Goal: Transaction & Acquisition: Purchase product/service

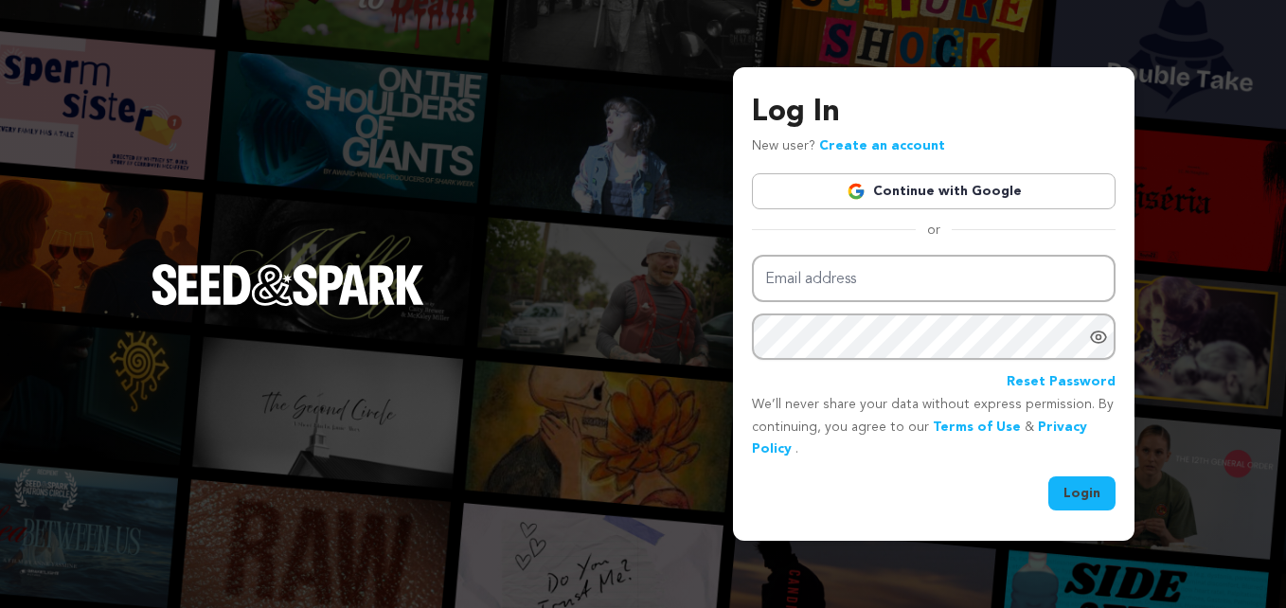
click at [911, 187] on link "Continue with Google" at bounding box center [934, 191] width 364 height 36
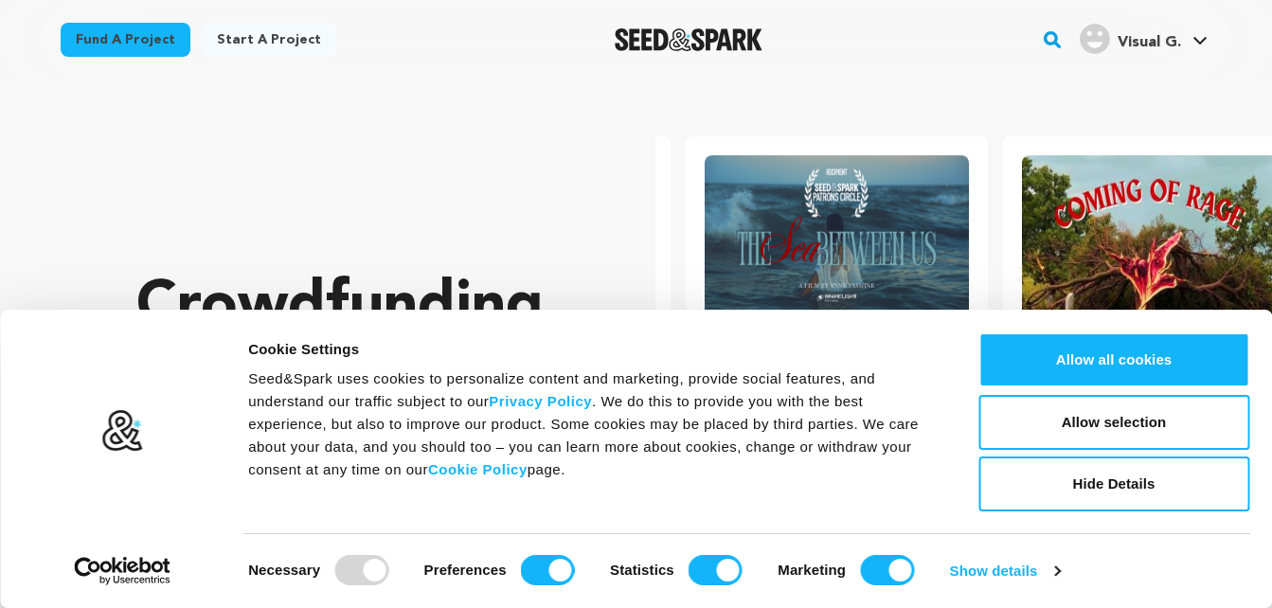
scroll to position [0, 332]
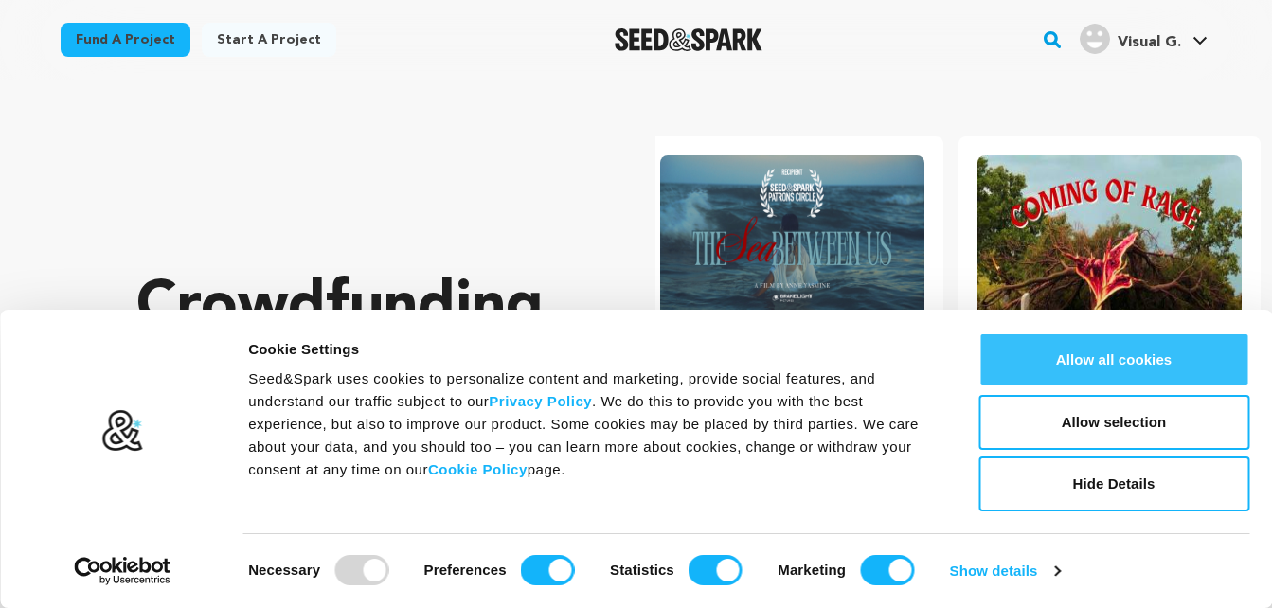
click at [1205, 372] on button "Allow all cookies" at bounding box center [1113, 359] width 271 height 55
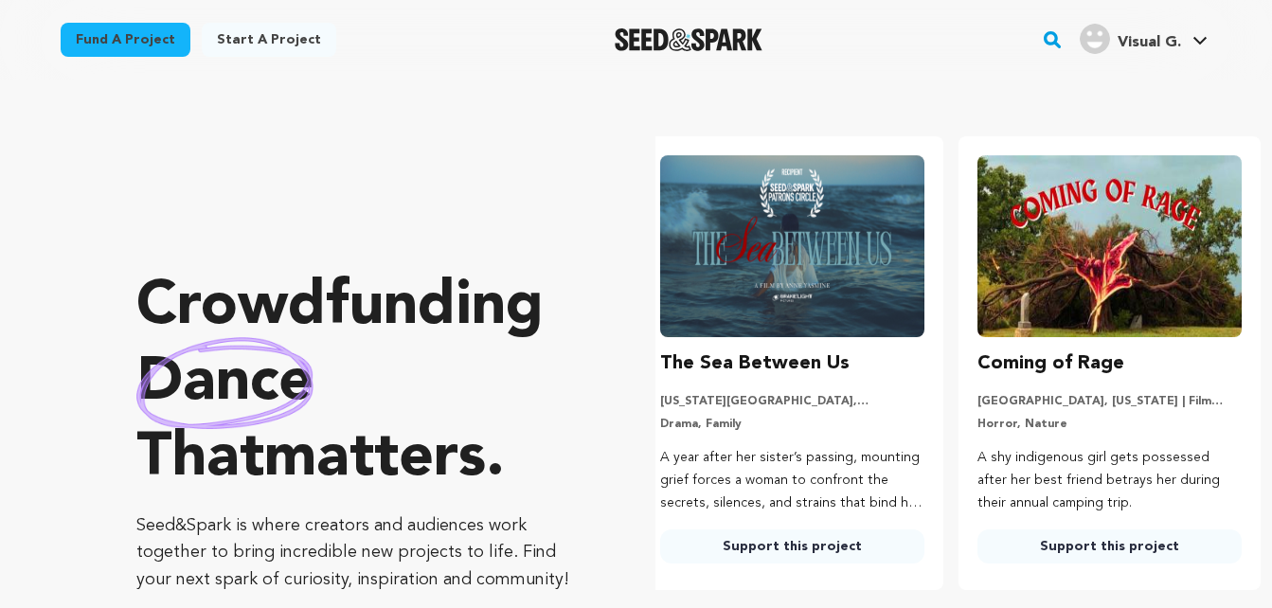
click at [1169, 41] on span "Visual G." at bounding box center [1148, 42] width 63 height 15
click at [1201, 42] on icon at bounding box center [1199, 41] width 13 height 8
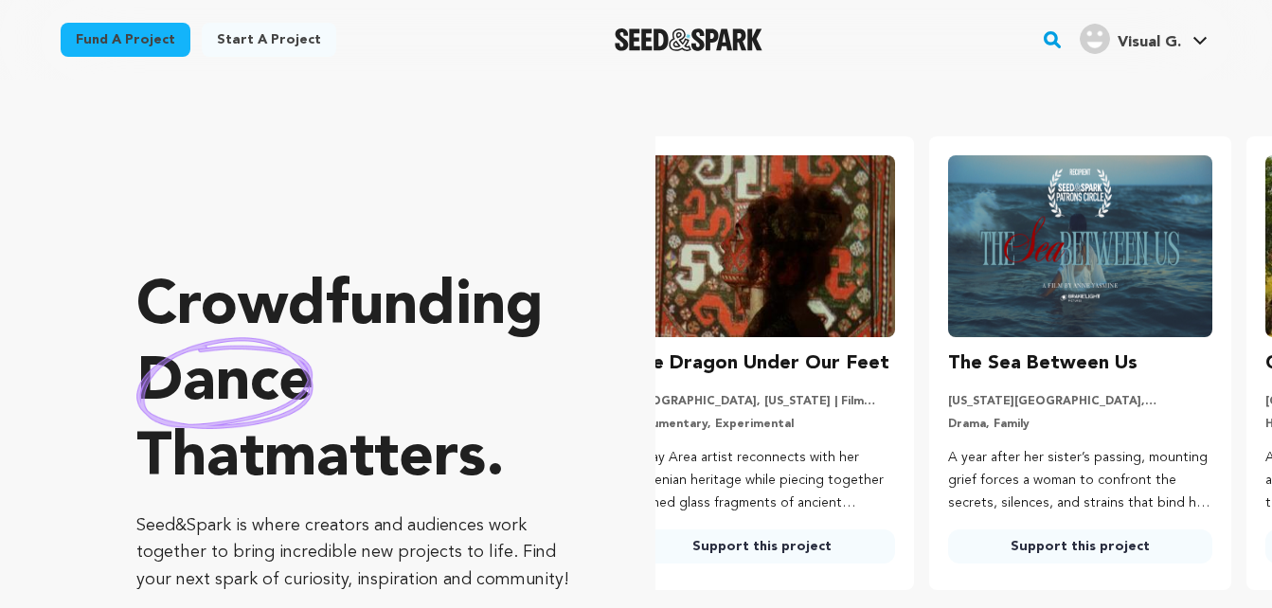
scroll to position [0, 0]
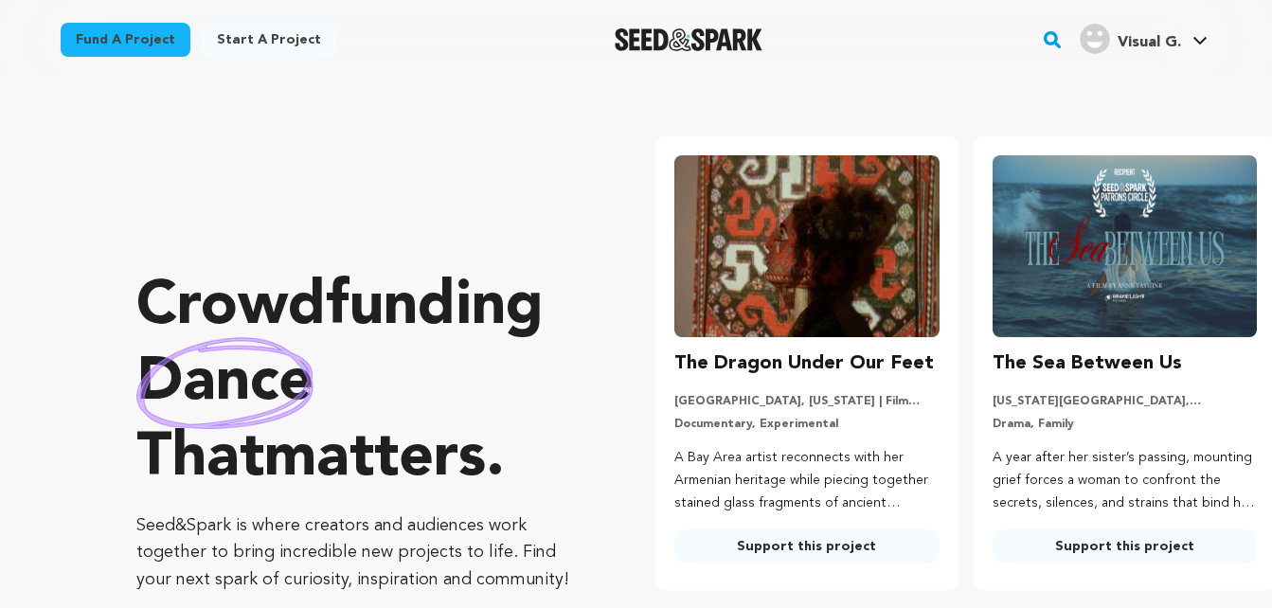
click at [1205, 63] on div "Visual G. Visual G." at bounding box center [1143, 39] width 135 height 49
click at [1207, 41] on icon at bounding box center [1199, 40] width 15 height 9
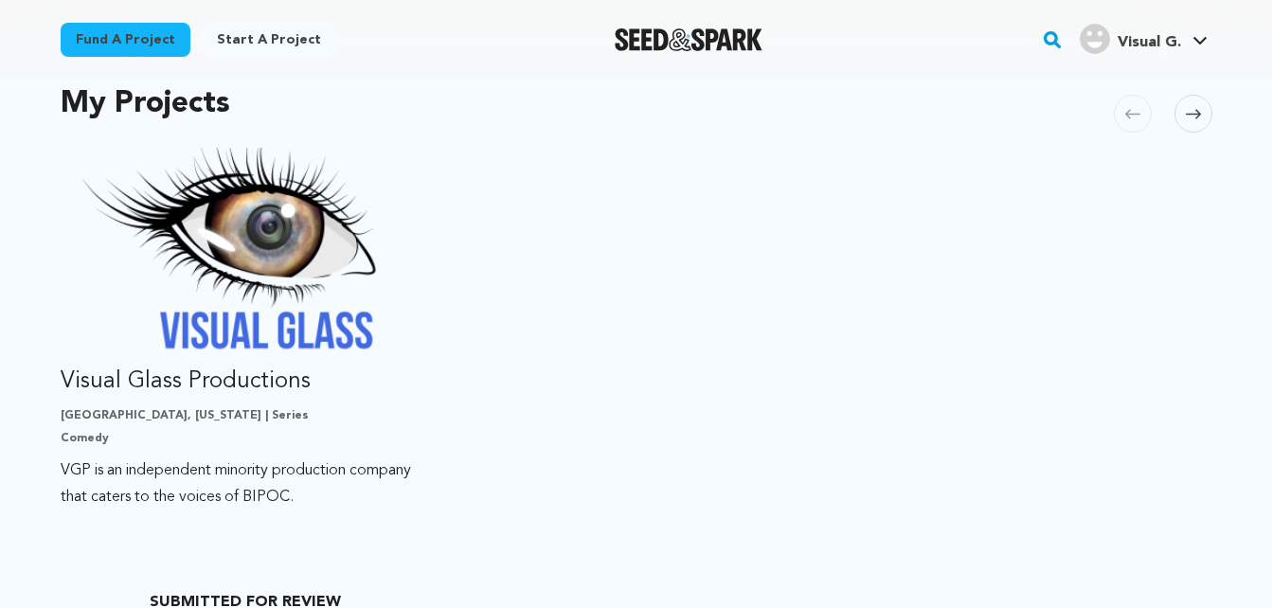
scroll to position [404, 0]
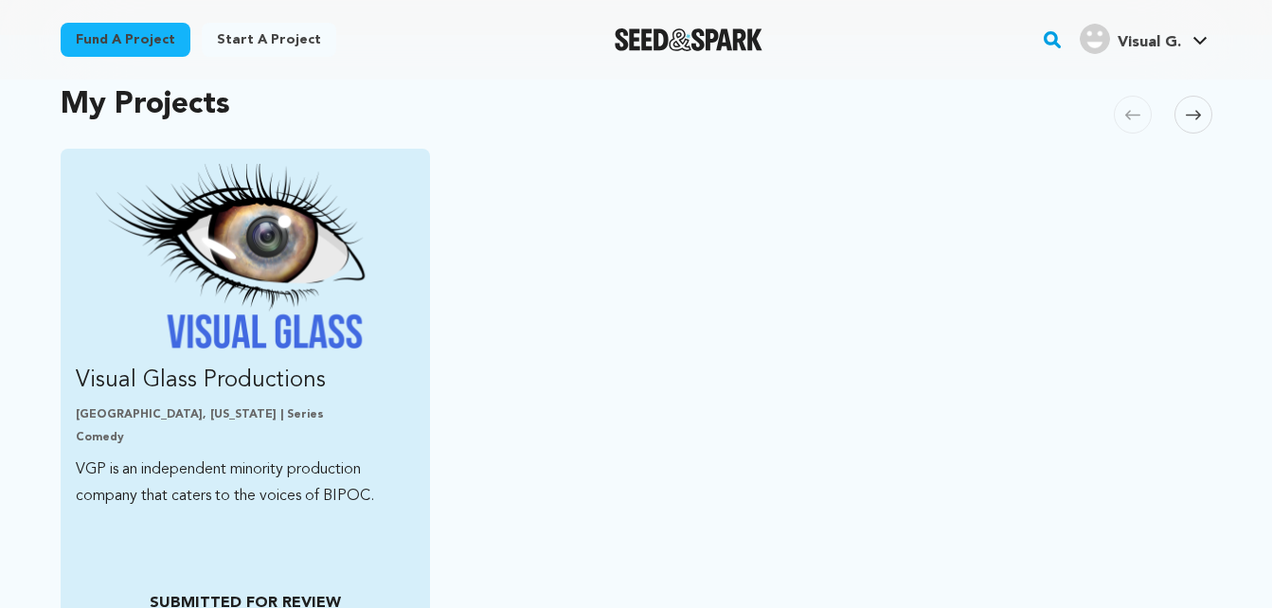
click at [262, 312] on img "Fund Visual Glass Productions" at bounding box center [246, 259] width 340 height 190
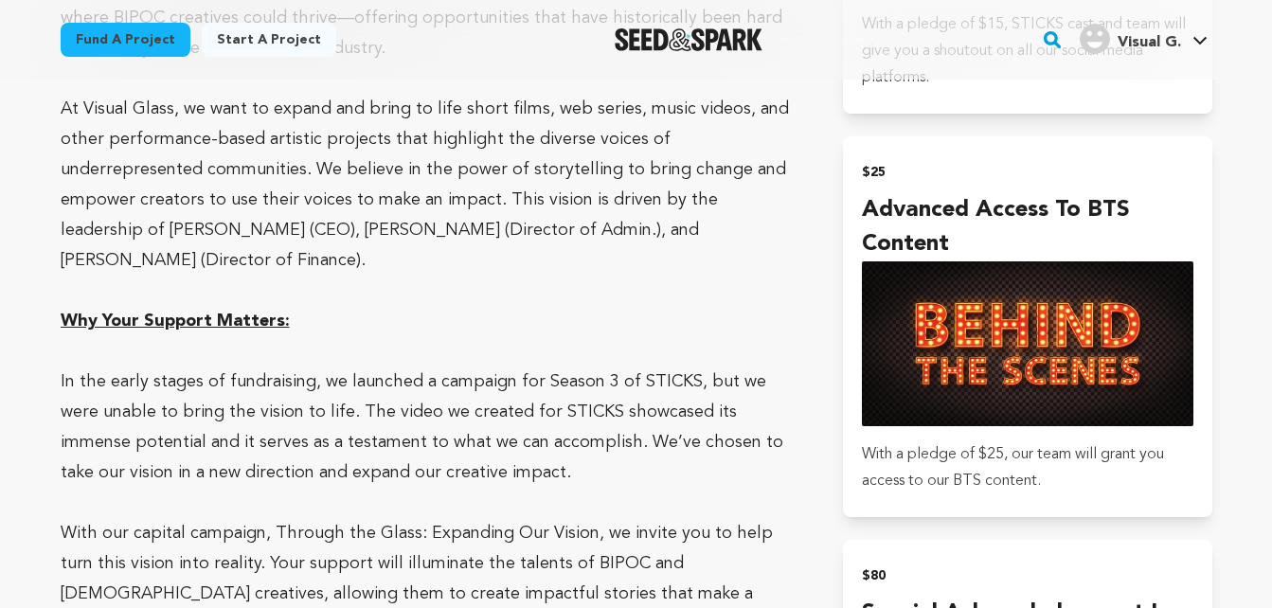
click at [89, 371] on p "In the early stages of fundraising, we launched a campaign for Season 3 of STIC…" at bounding box center [430, 426] width 738 height 121
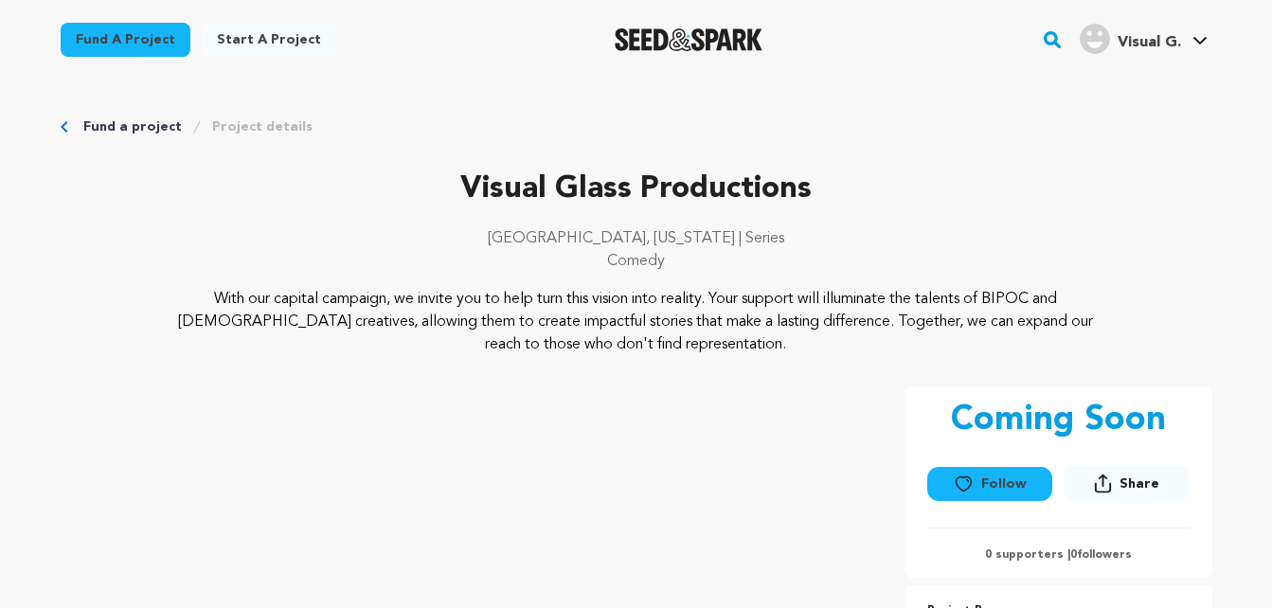
click at [1201, 43] on icon at bounding box center [1199, 41] width 13 height 8
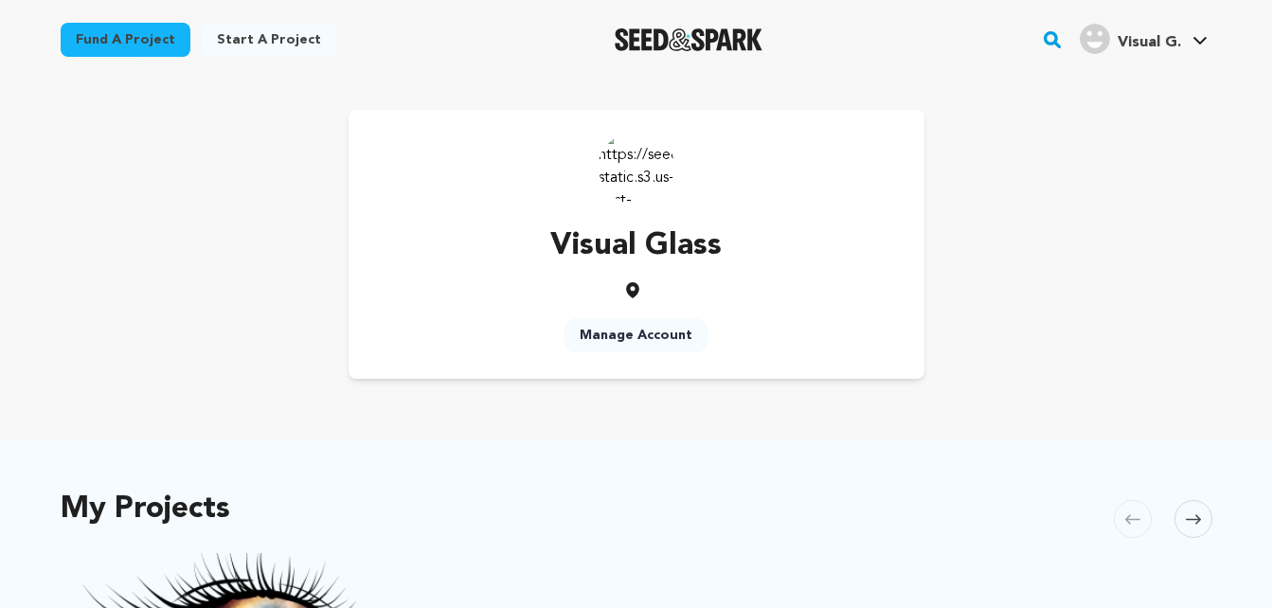
click at [1202, 44] on icon at bounding box center [1199, 40] width 15 height 9
